Goal: Information Seeking & Learning: Learn about a topic

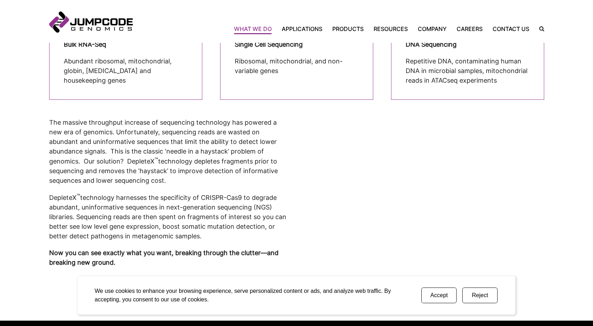
click at [430, 296] on button "Accept" at bounding box center [438, 295] width 35 height 16
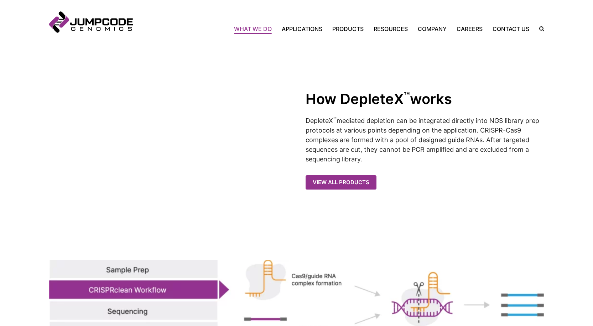
scroll to position [747, 0]
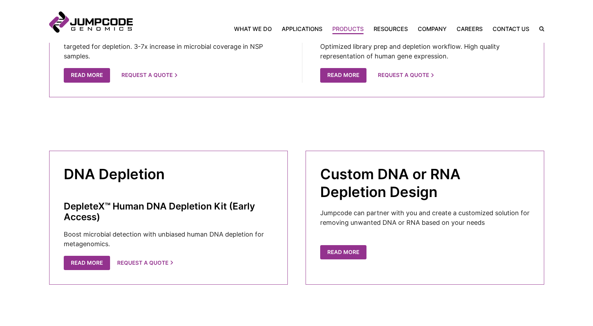
scroll to position [605, 0]
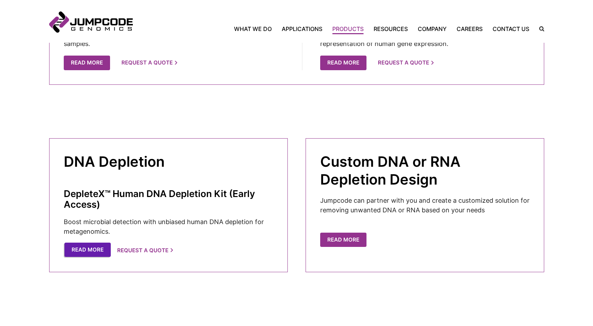
click at [86, 252] on link "Read More" at bounding box center [87, 249] width 46 height 15
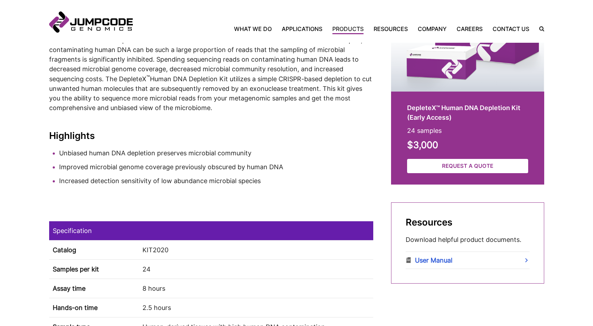
scroll to position [320, 0]
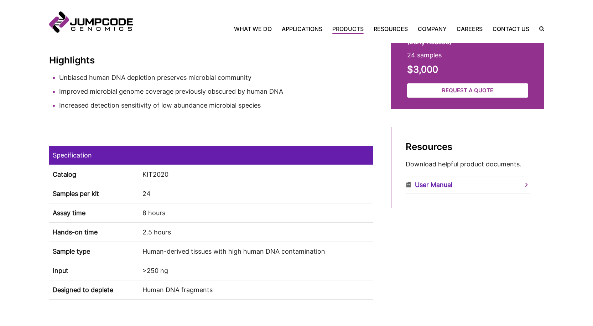
click at [450, 184] on link "User Manual" at bounding box center [467, 184] width 124 height 17
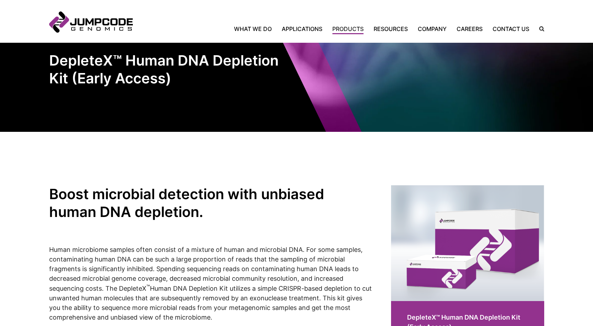
scroll to position [0, 0]
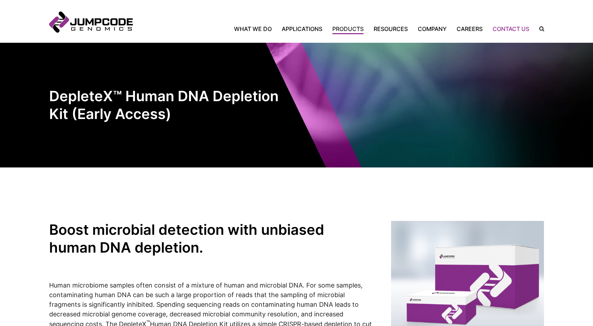
click at [503, 29] on link "Contact Us" at bounding box center [510, 29] width 47 height 9
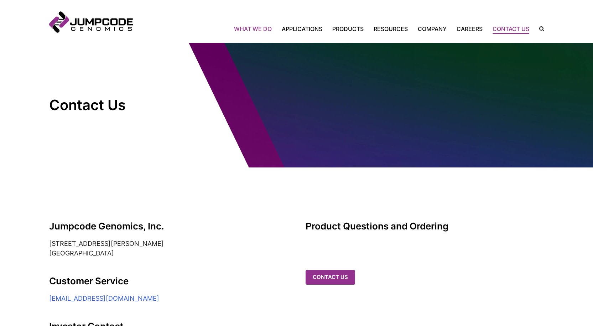
click at [258, 25] on link "What We Do" at bounding box center [255, 29] width 43 height 9
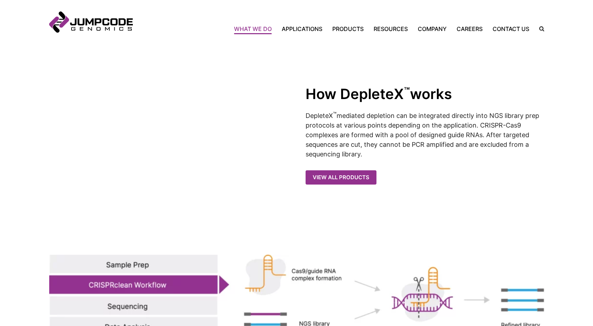
scroll to position [826, 0]
